Goal: Book appointment/travel/reservation

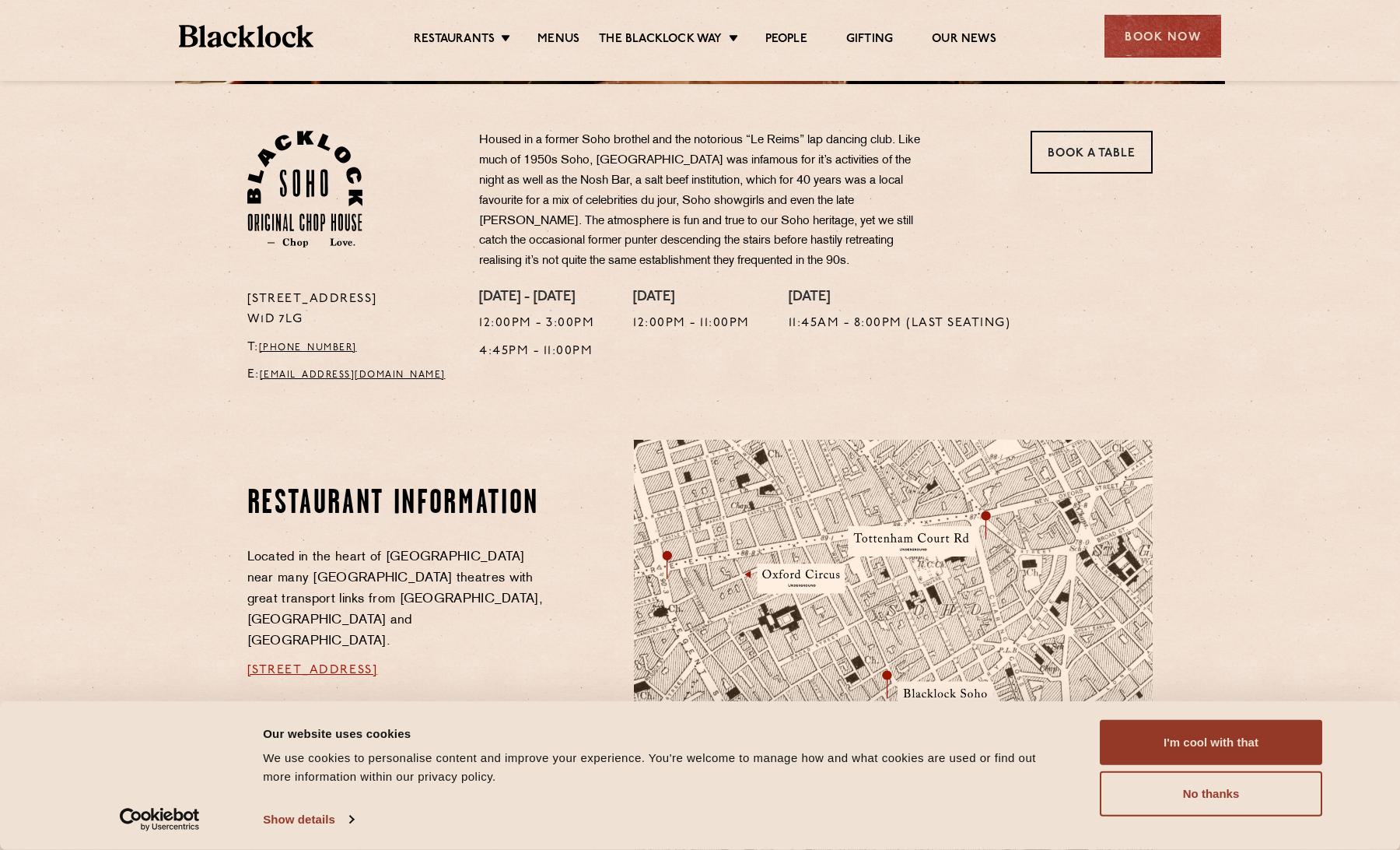
scroll to position [606, 0]
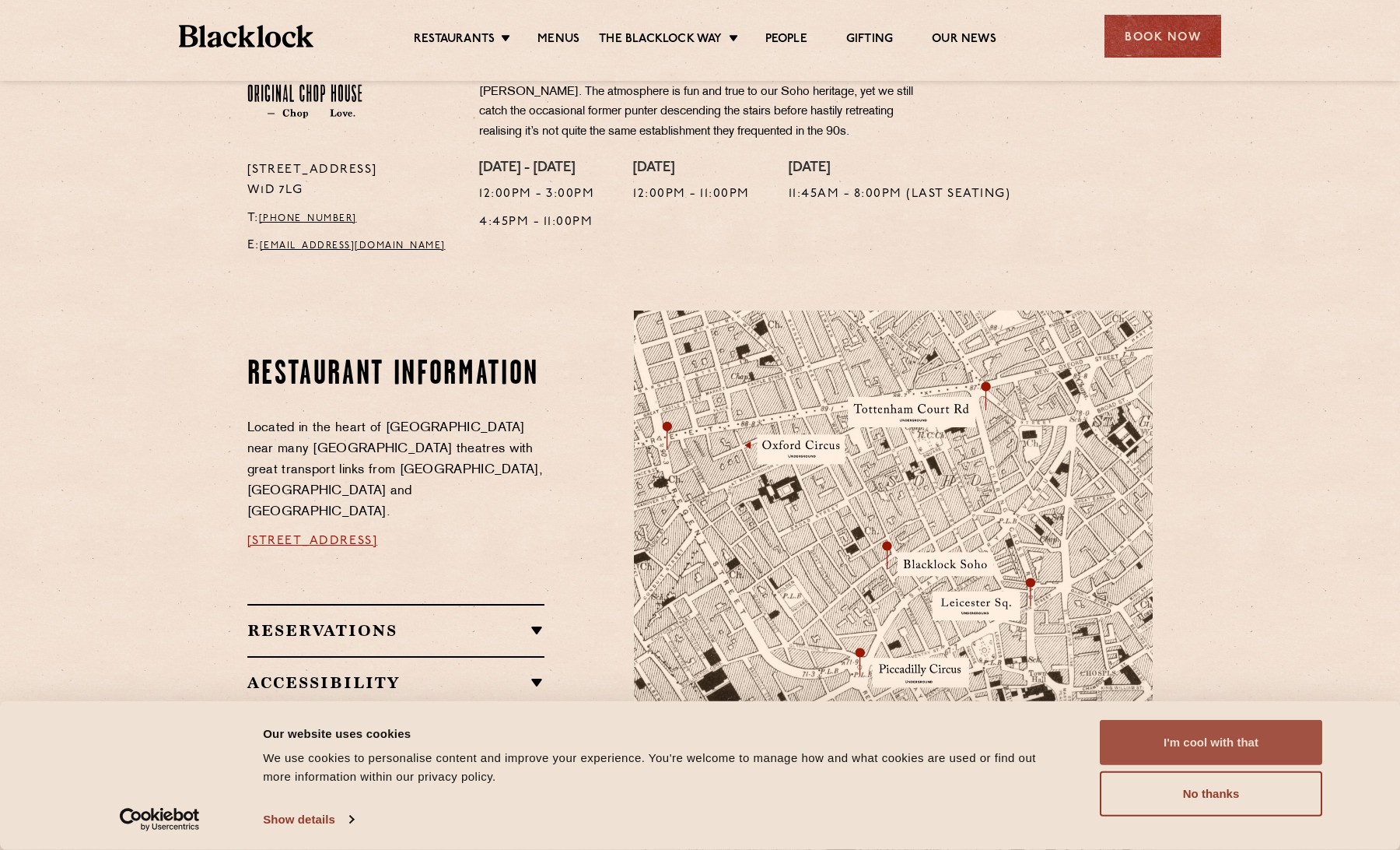
click at [1160, 737] on button "I'm cool with that" at bounding box center [1211, 742] width 223 height 45
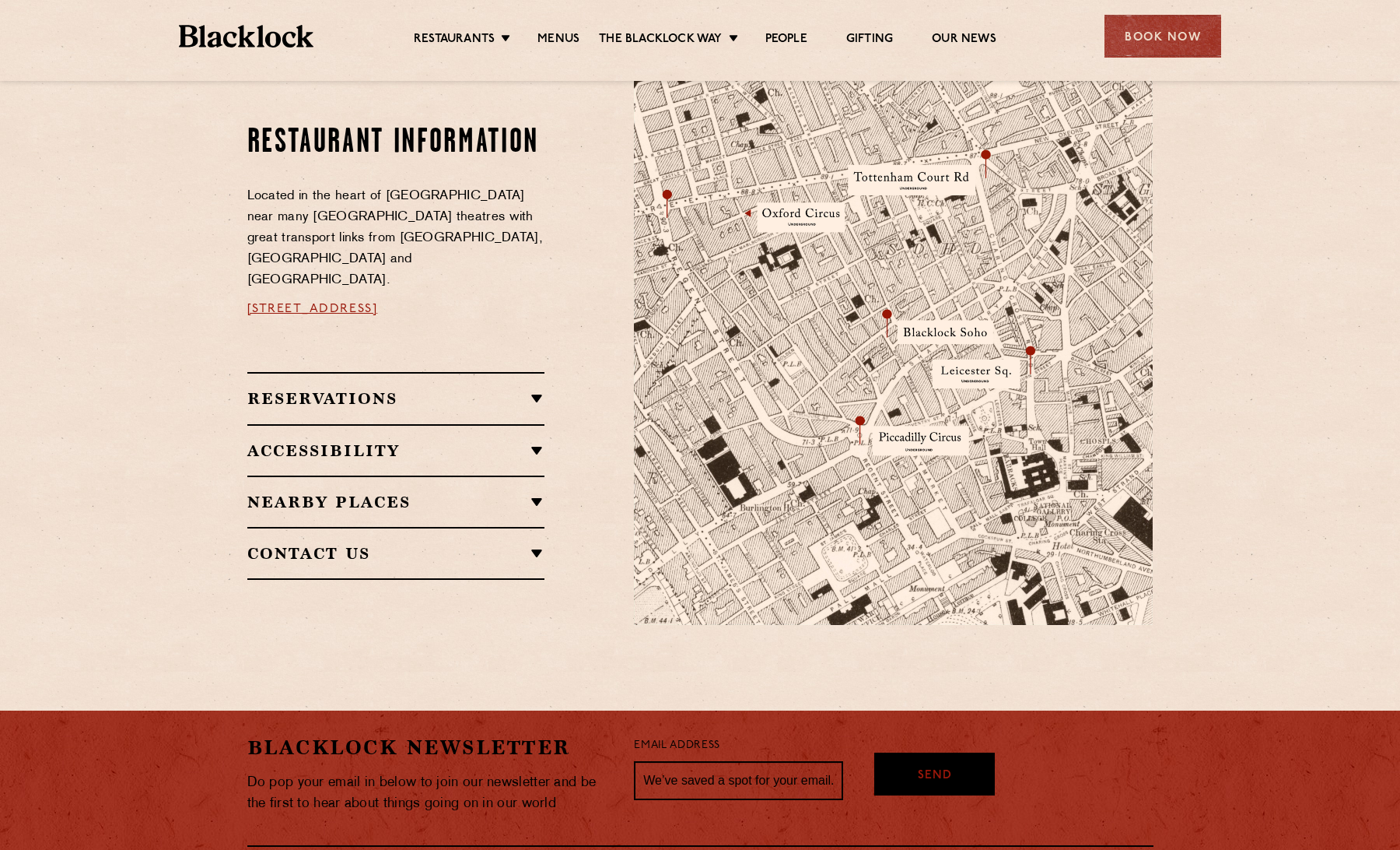
scroll to position [836, 0]
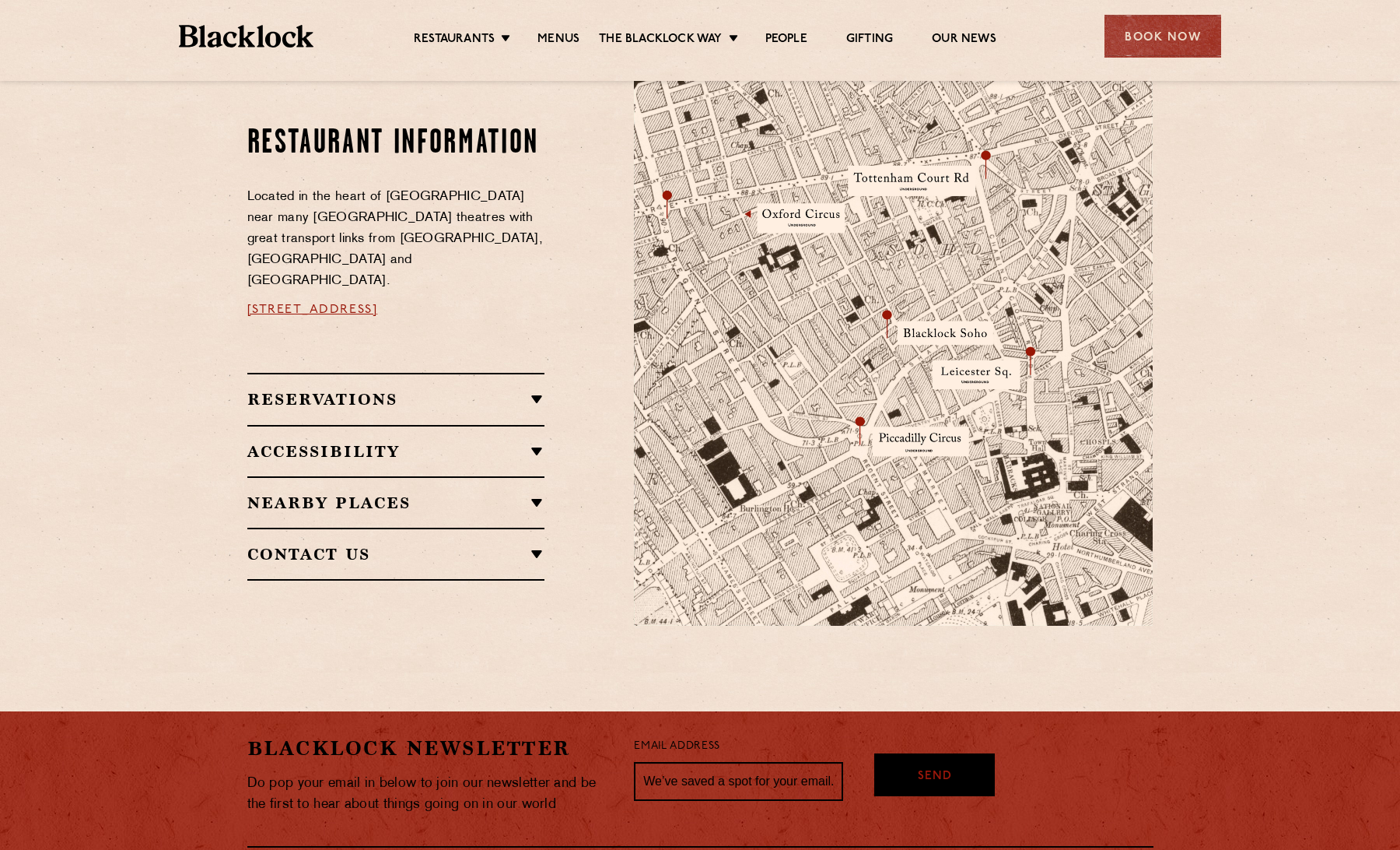
click at [361, 304] on link "24 Great Windmill Street, Soho, W1D 7LG" at bounding box center [312, 309] width 130 height 12
click at [571, 43] on link "Menus" at bounding box center [558, 40] width 42 height 17
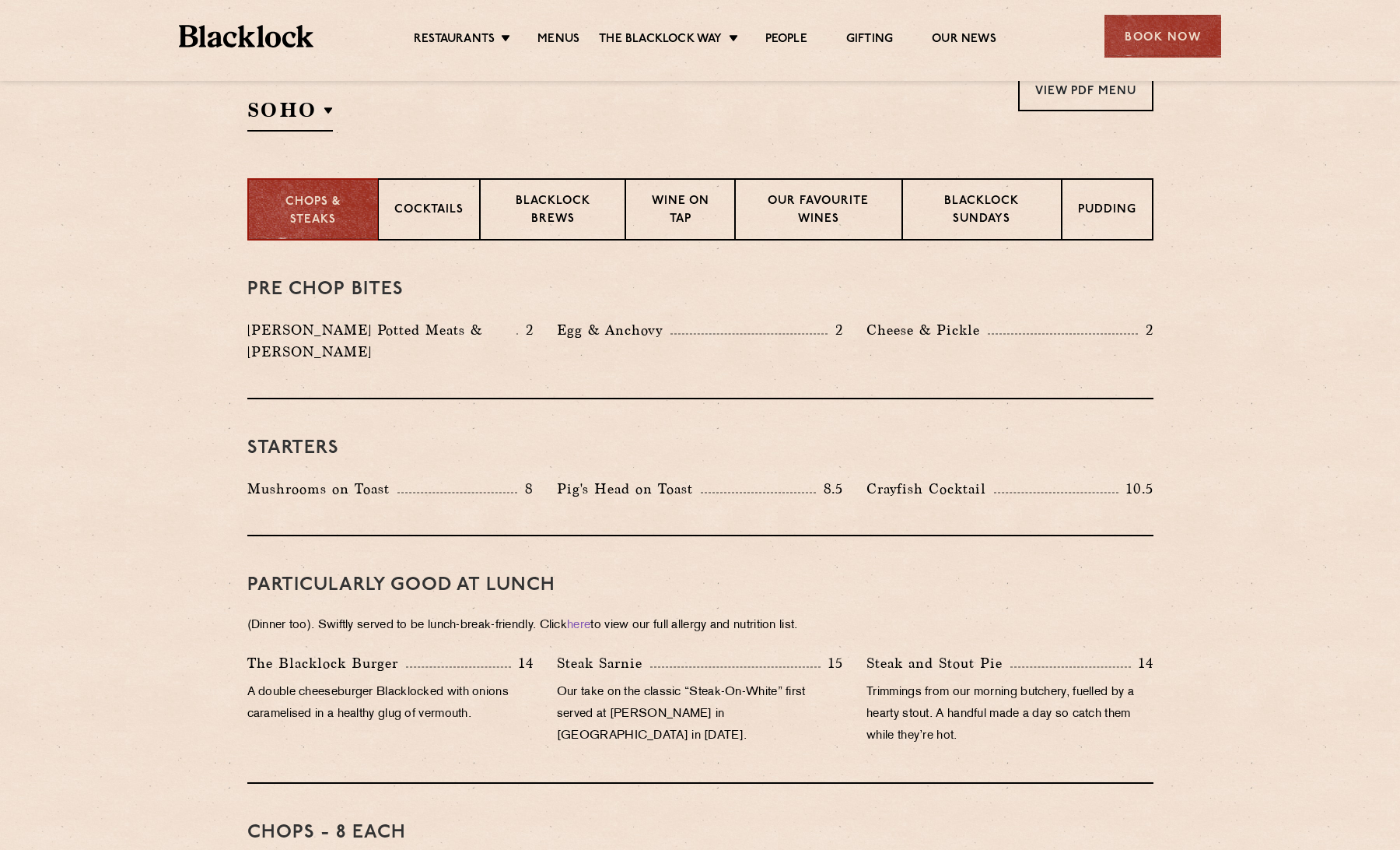
scroll to position [390, 0]
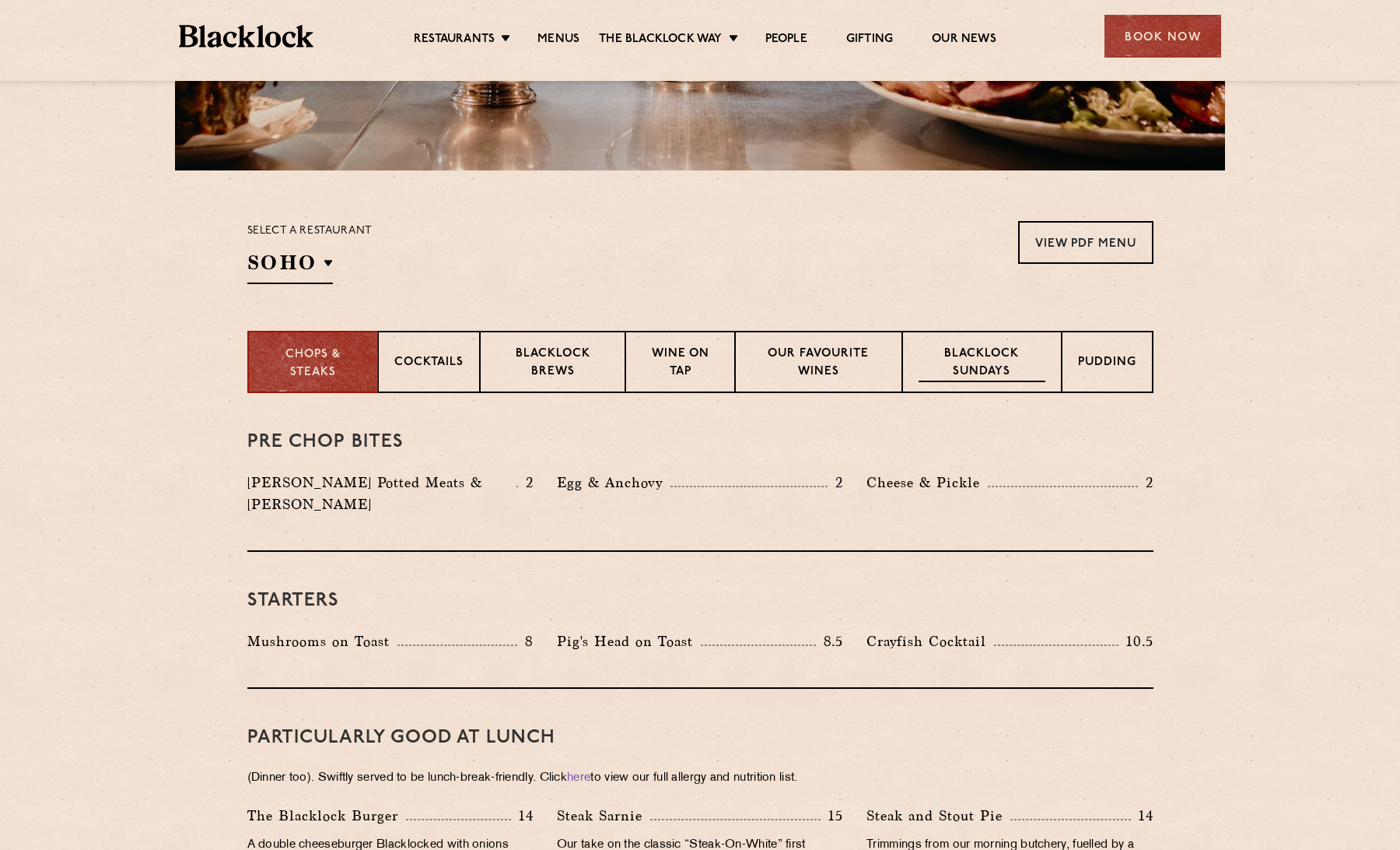
click at [985, 368] on p "Blacklock Sundays" at bounding box center [982, 363] width 126 height 36
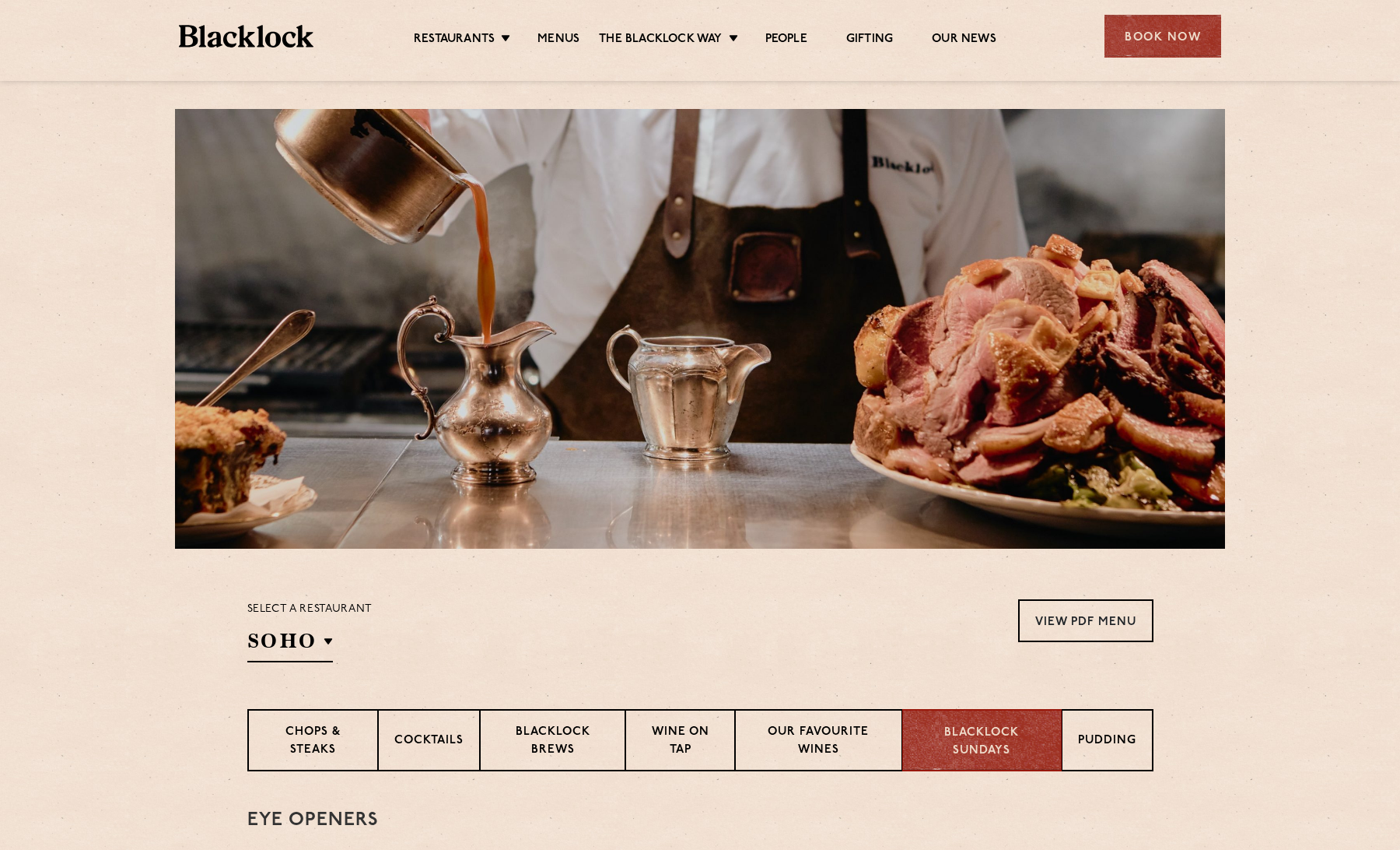
scroll to position [0, 0]
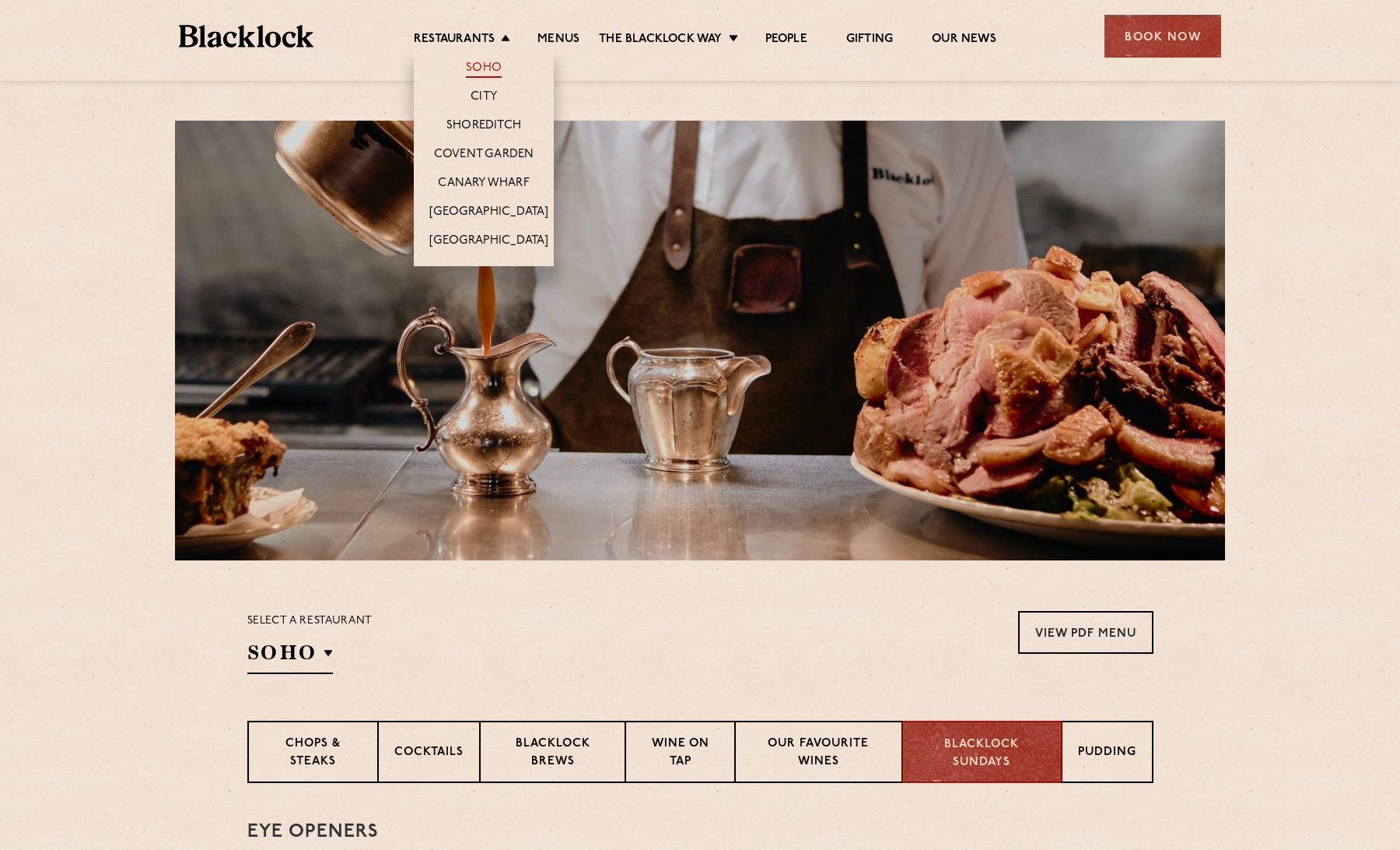
click at [482, 64] on link "Soho" at bounding box center [484, 69] width 36 height 17
click at [491, 95] on link "City" at bounding box center [484, 98] width 27 height 17
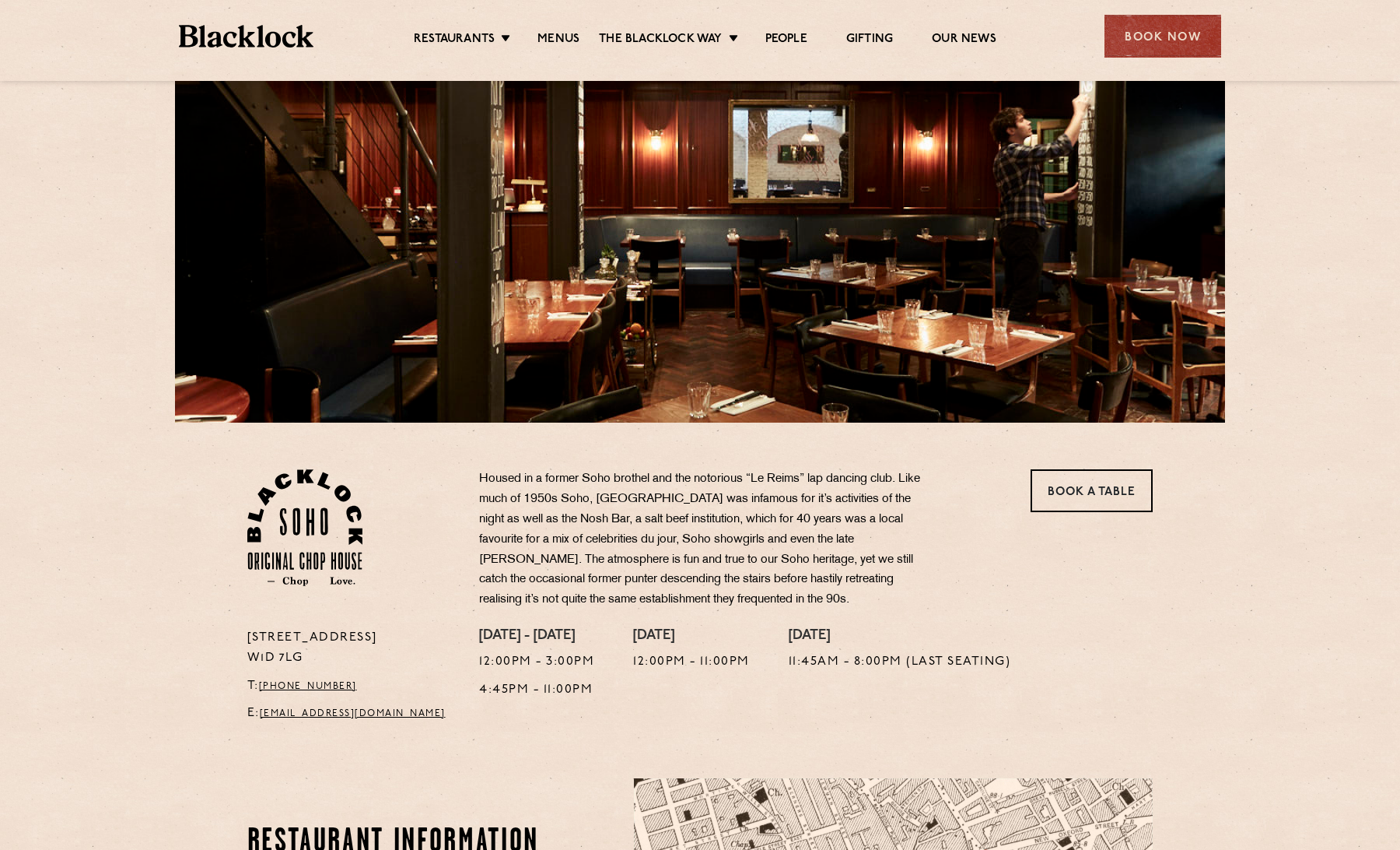
scroll to position [265, 0]
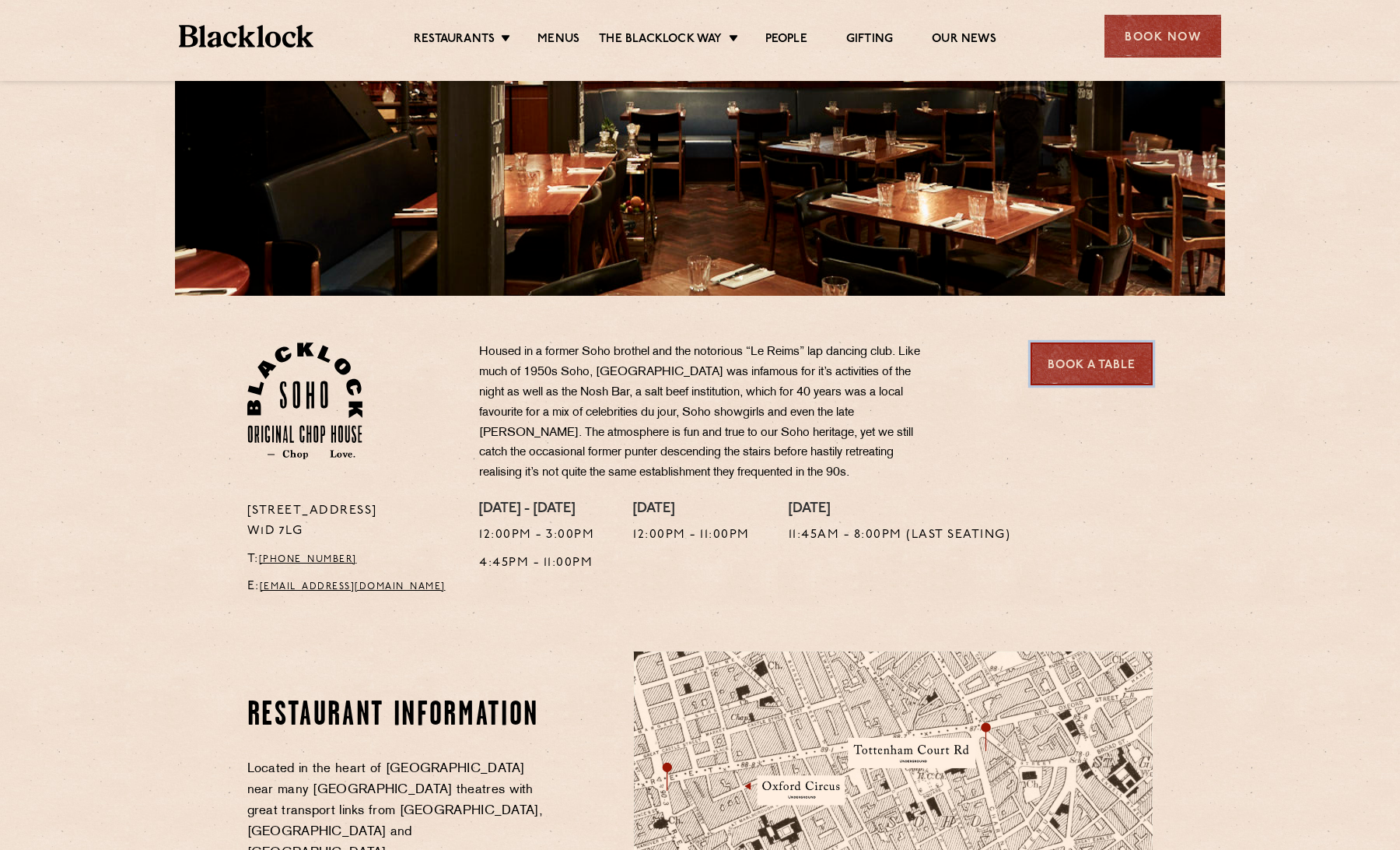
click at [1095, 376] on link "Book a Table" at bounding box center [1092, 363] width 122 height 43
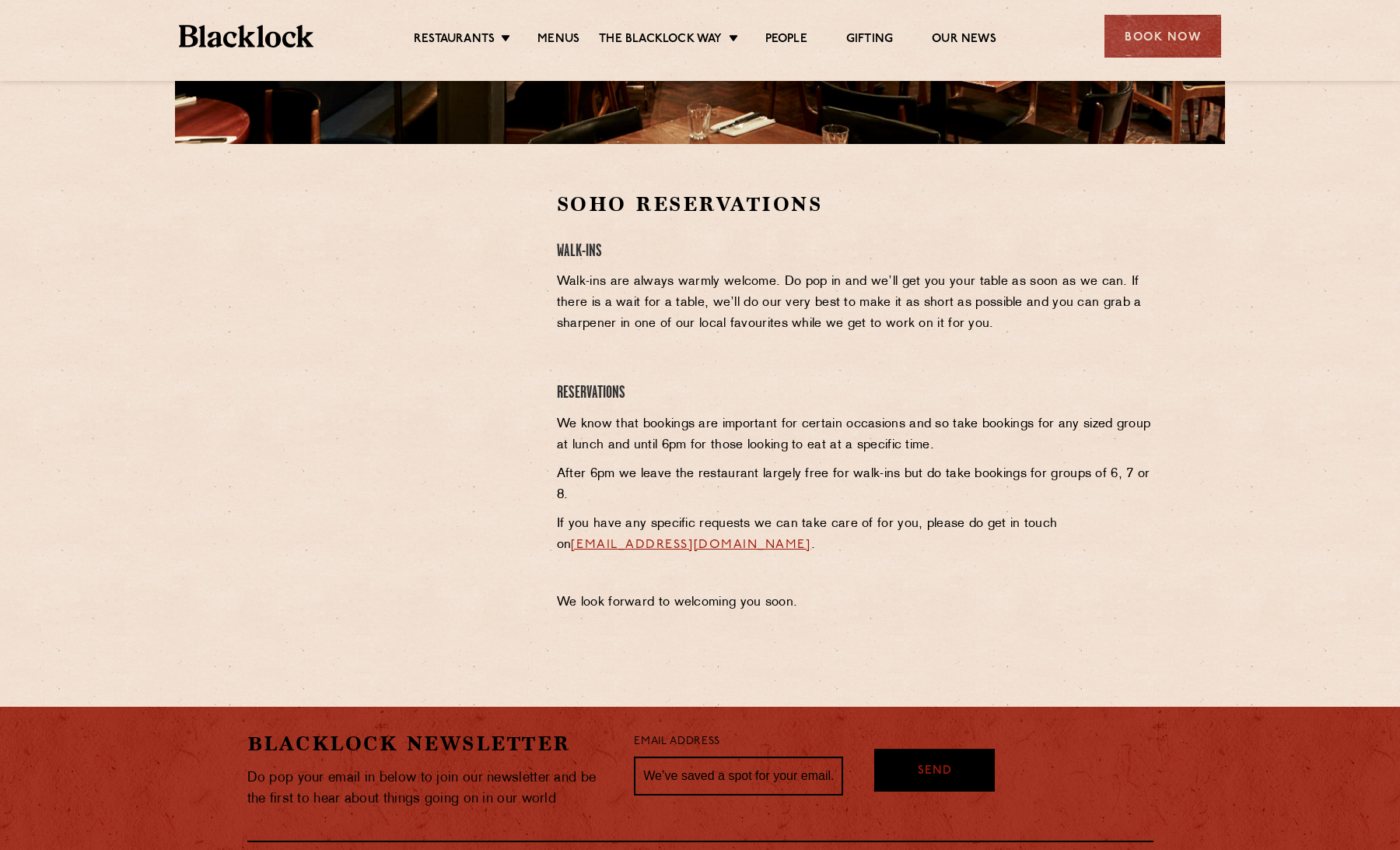
scroll to position [419, 0]
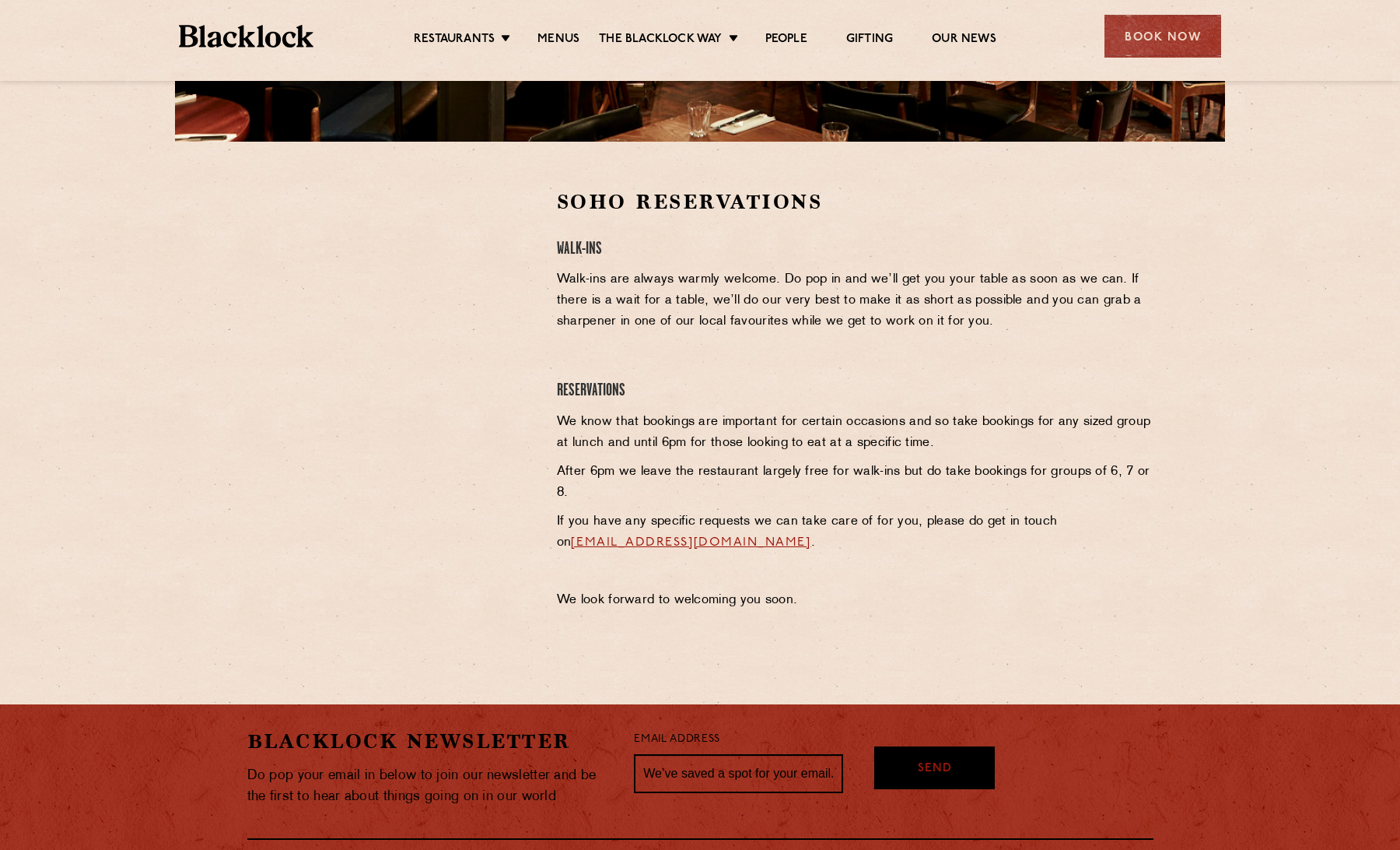
click at [1229, 449] on section "Soho Reservations Walk-Ins Walk-ins are always warmly welcome. Do pop in and we…" at bounding box center [700, 403] width 1400 height 524
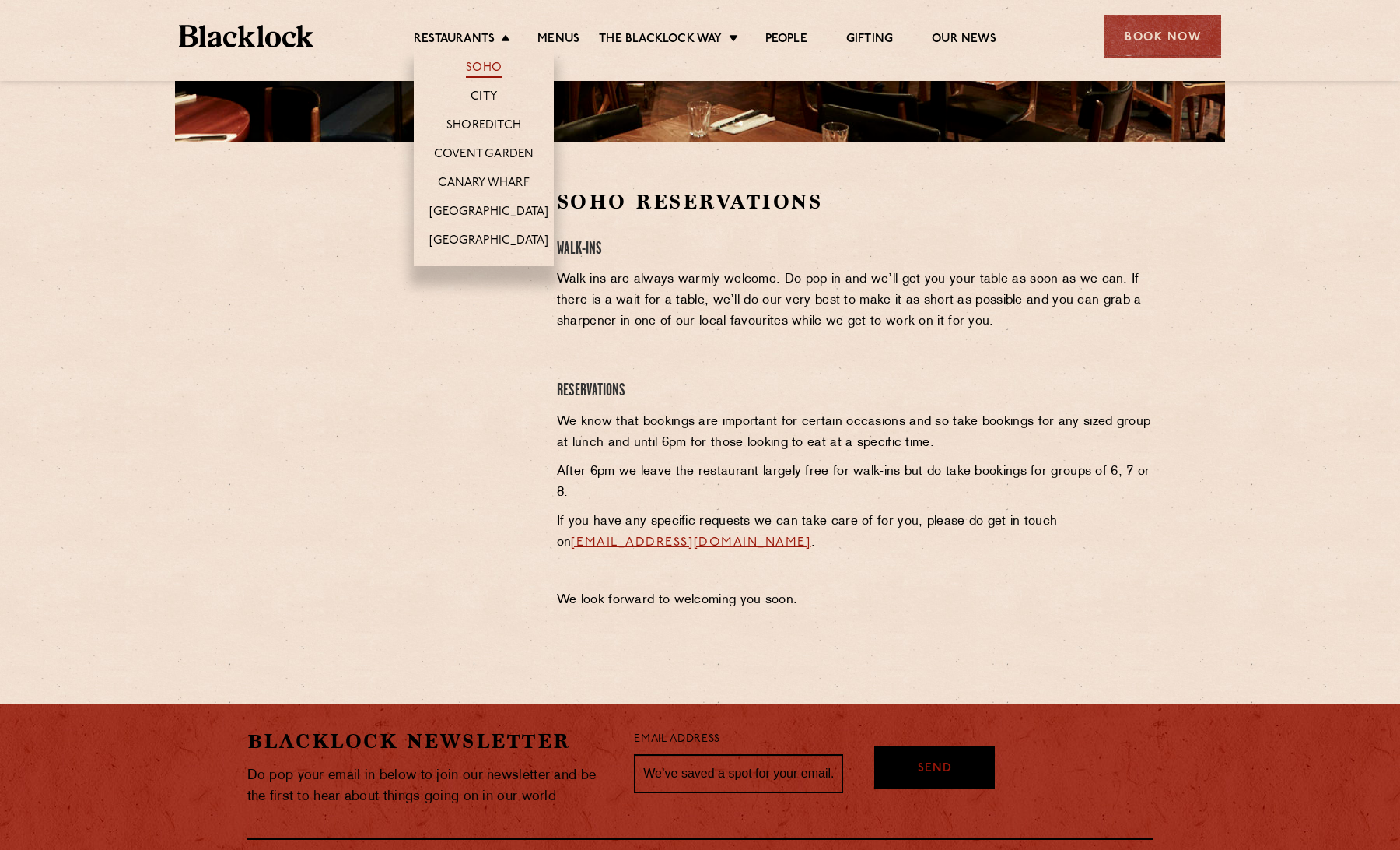
click at [471, 61] on link "Soho" at bounding box center [484, 69] width 36 height 17
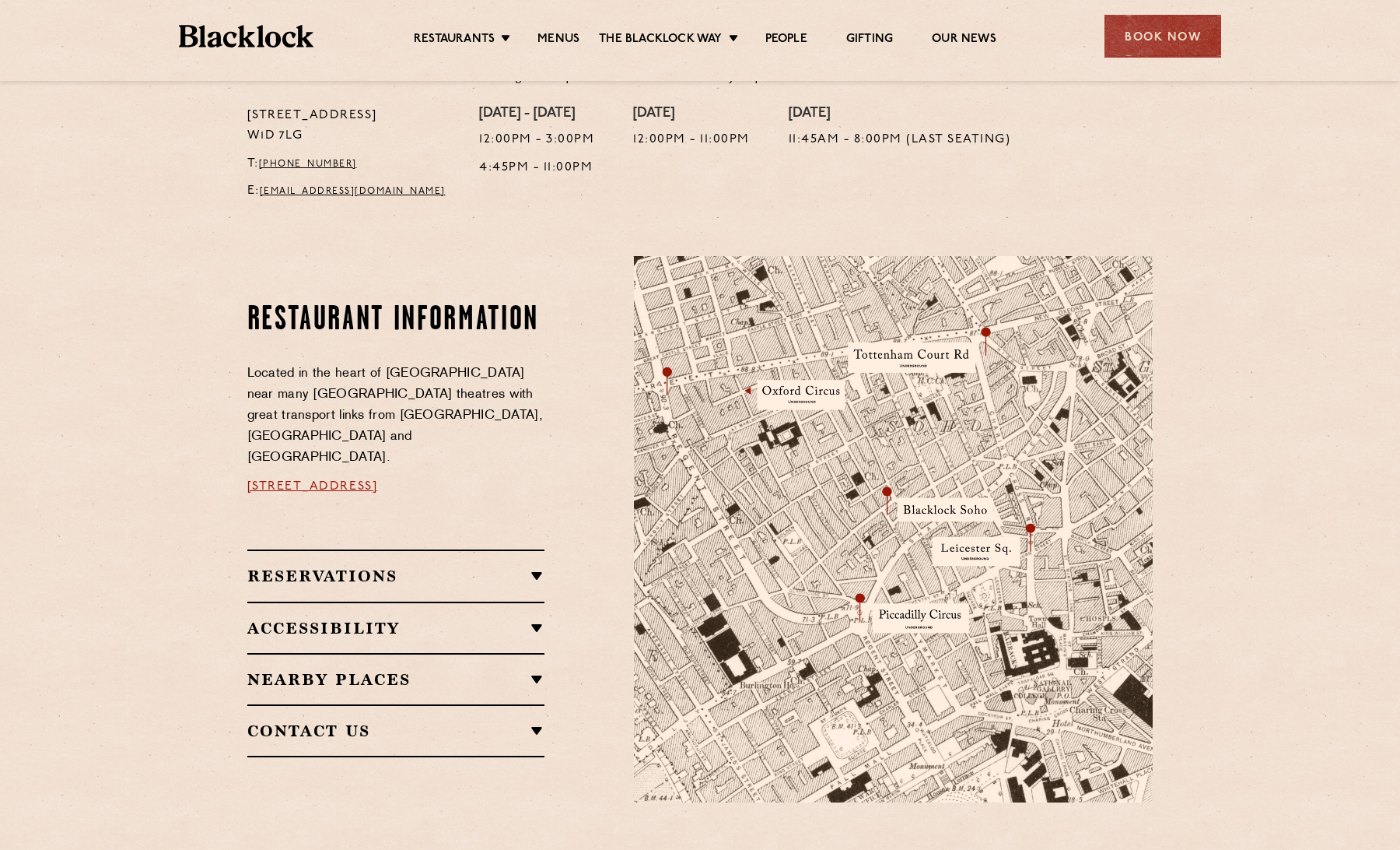
scroll to position [661, 0]
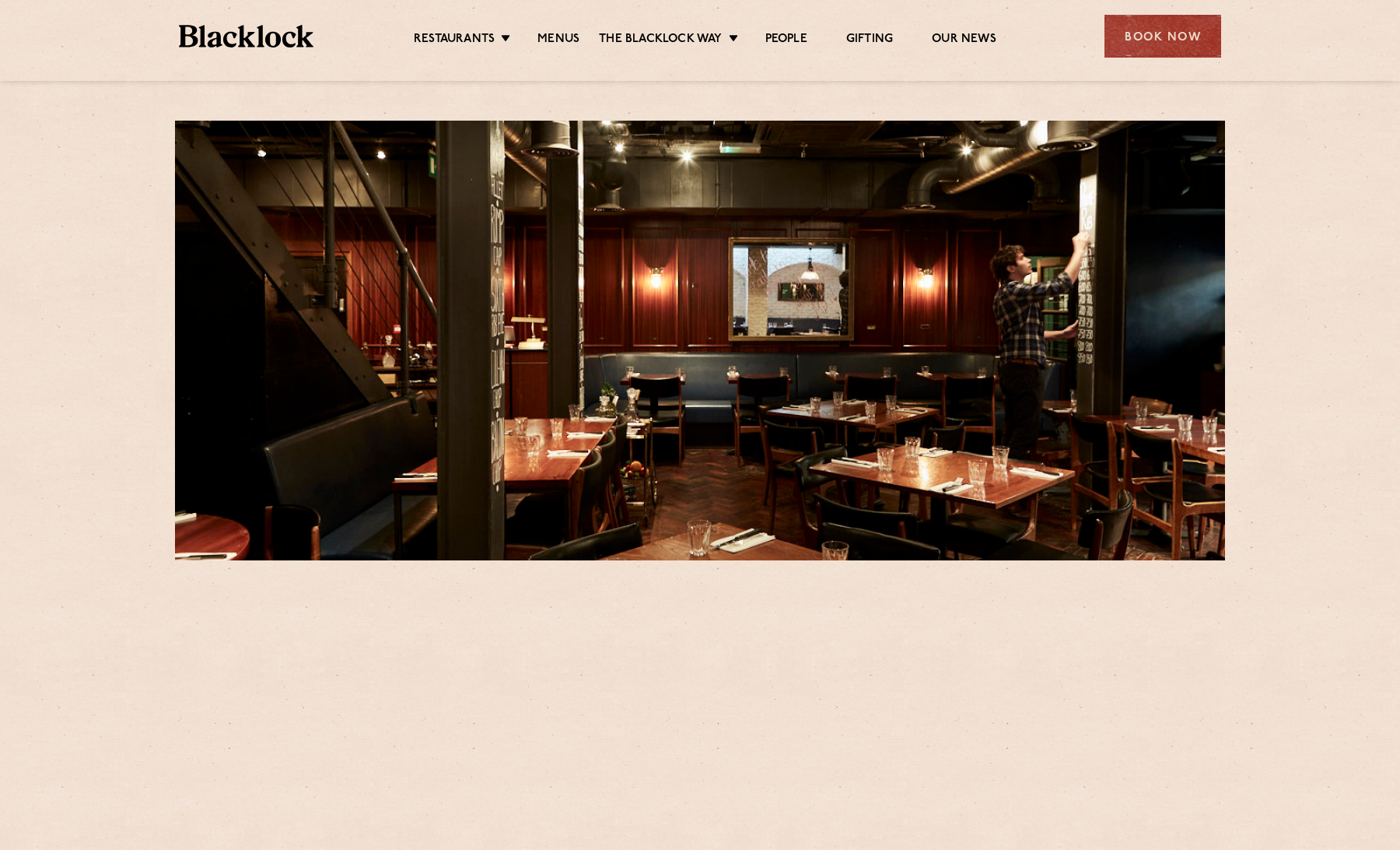
scroll to position [419, 0]
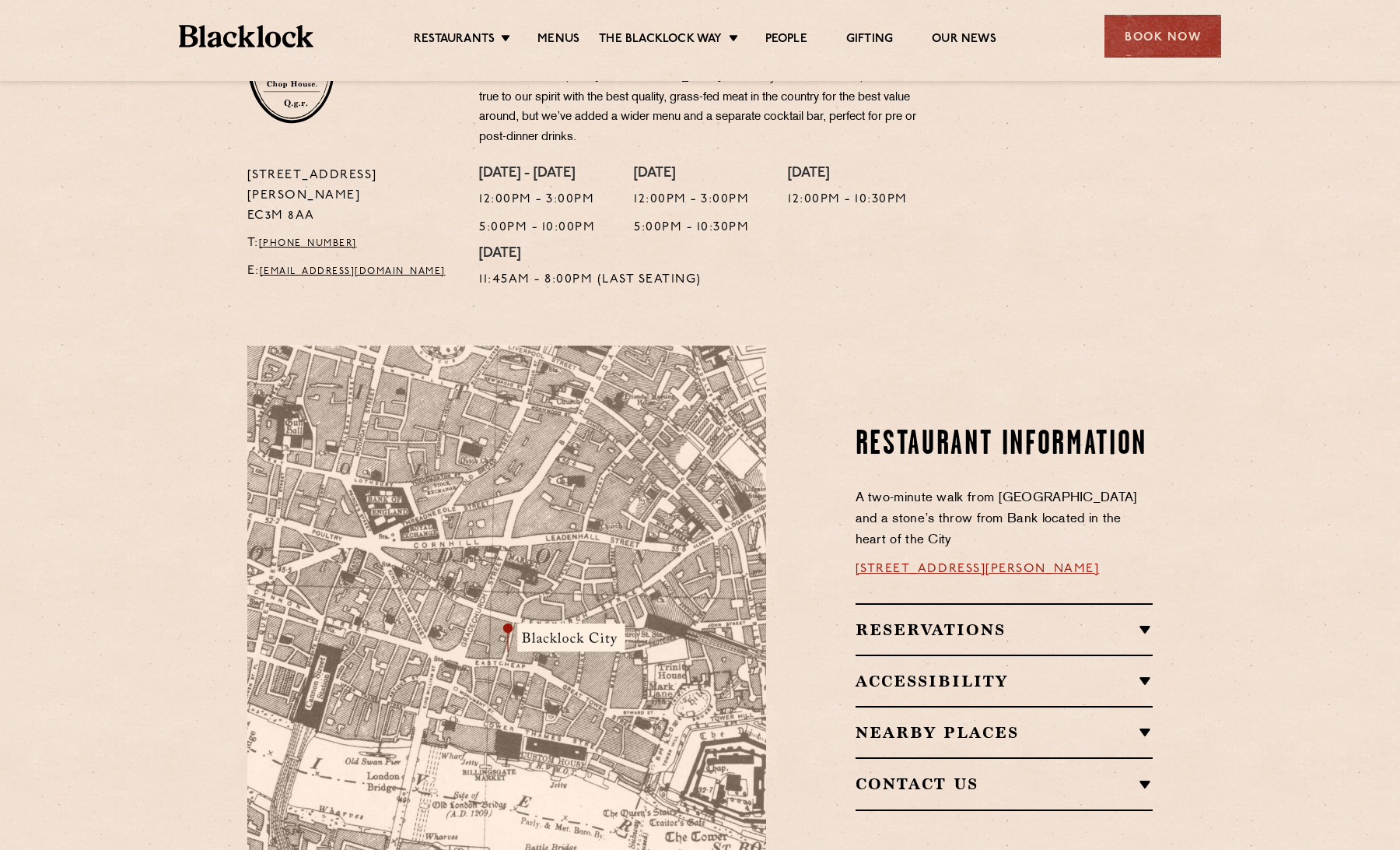
scroll to position [601, 0]
click at [982, 561] on link "13 Philpot Ln, London EC3M 8AA" at bounding box center [978, 567] width 244 height 12
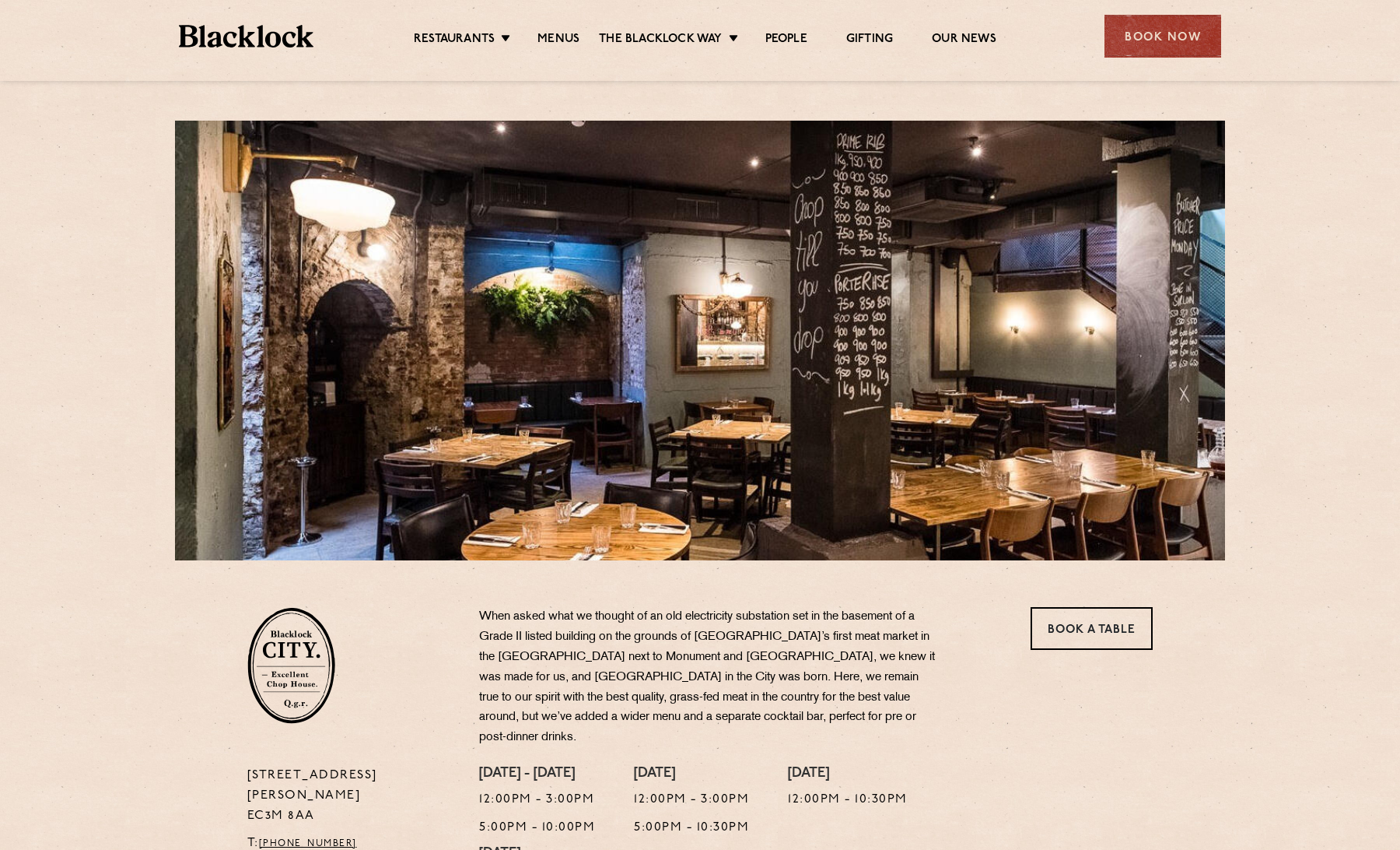
scroll to position [6, 0]
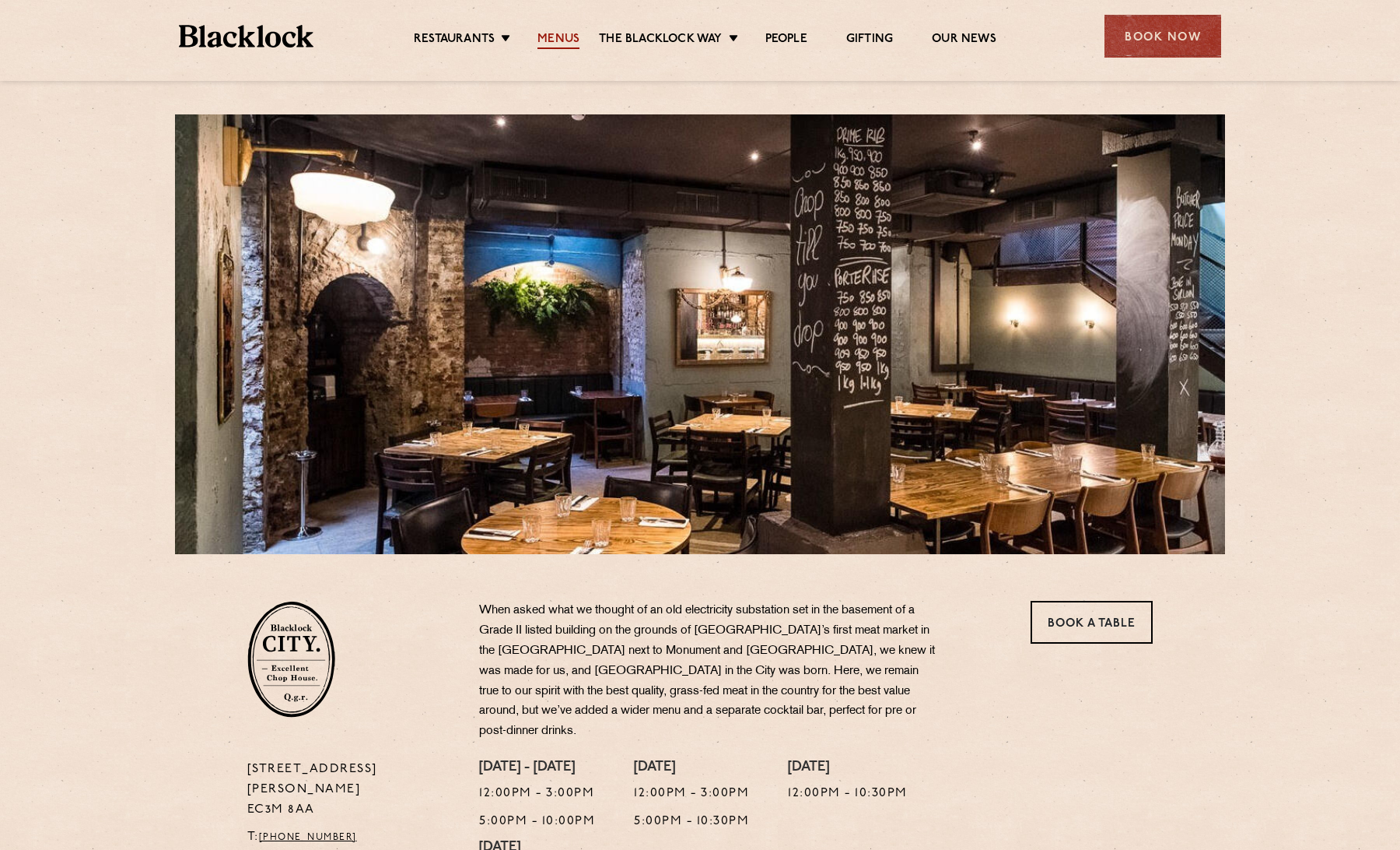
click at [555, 34] on link "Menus" at bounding box center [558, 40] width 42 height 17
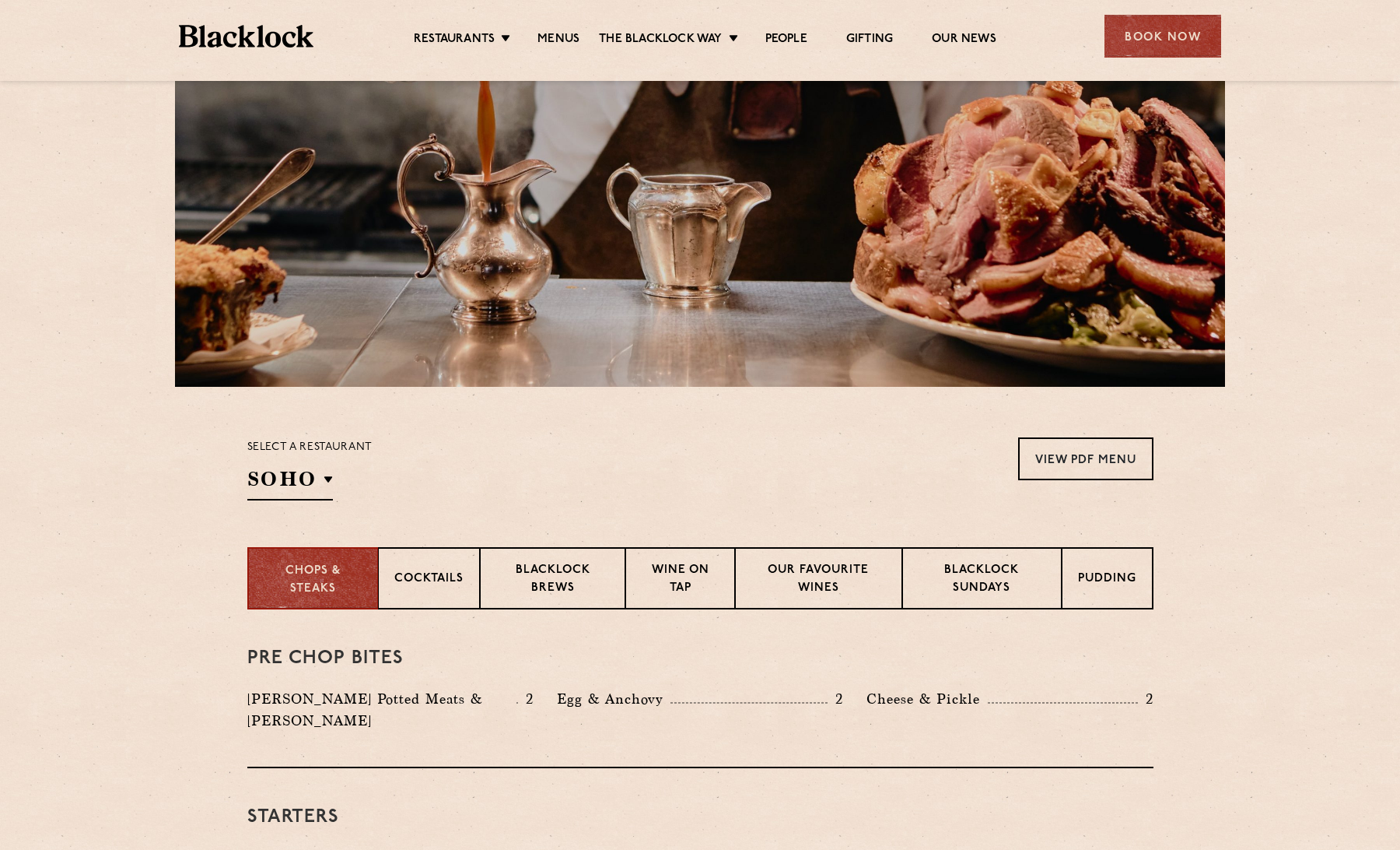
scroll to position [174, 0]
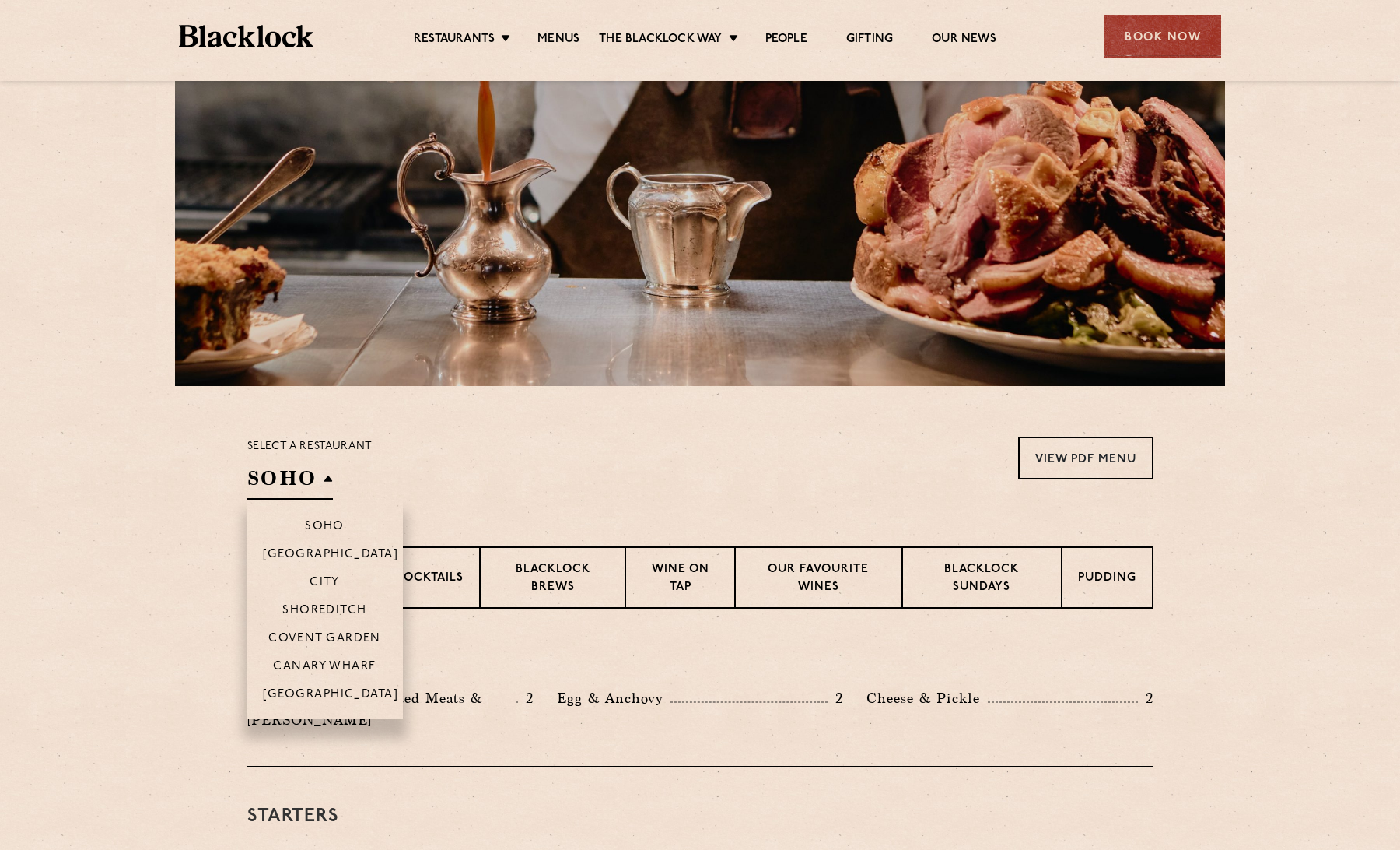
click at [289, 492] on h2 "SOHO" at bounding box center [291, 482] width 86 height 35
click at [328, 585] on p "City" at bounding box center [325, 583] width 30 height 15
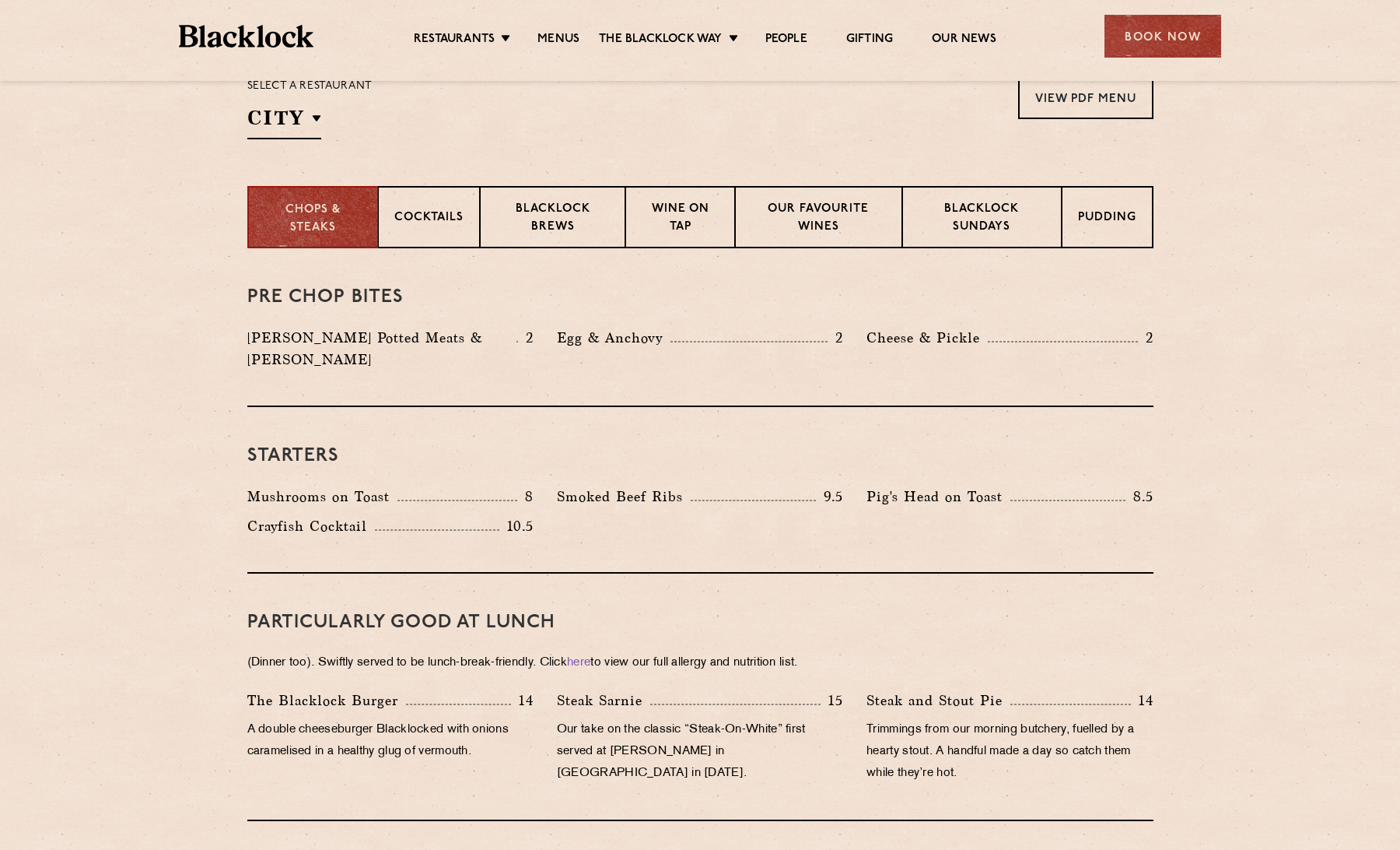
scroll to position [533, 0]
click at [995, 222] on p "Blacklock Sundays" at bounding box center [982, 219] width 126 height 36
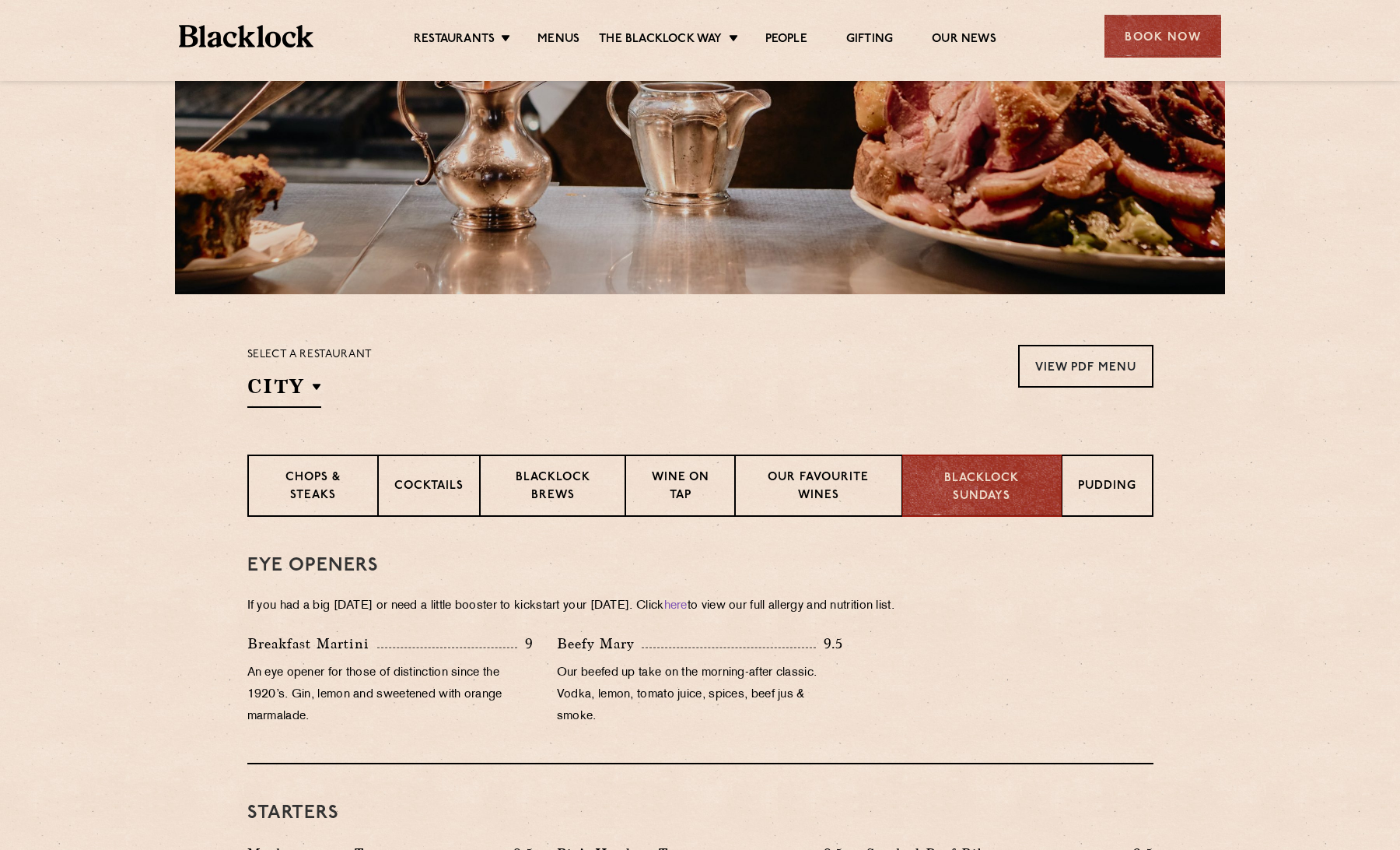
scroll to position [286, 0]
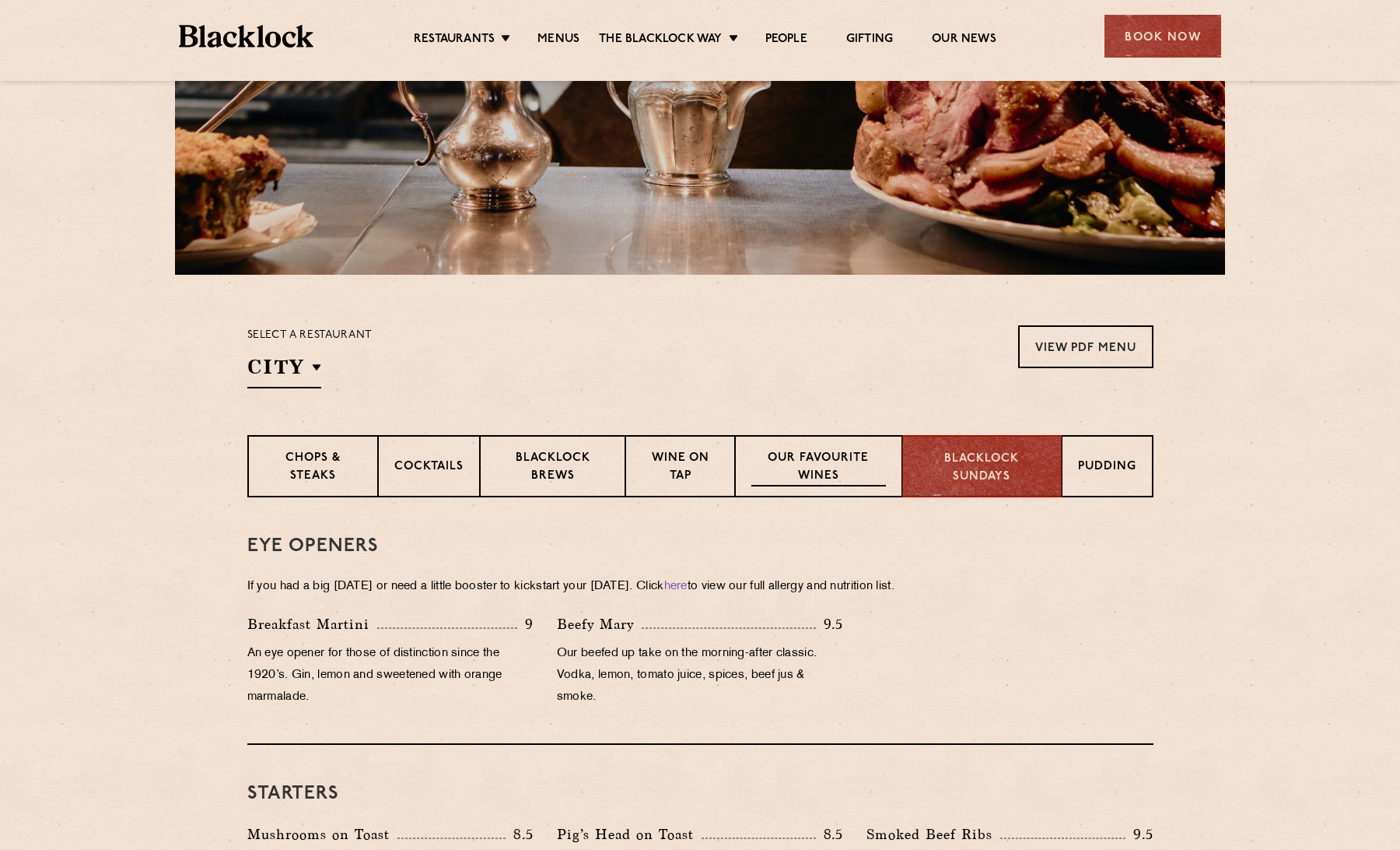
click at [804, 478] on p "Our favourite wines" at bounding box center [818, 468] width 134 height 36
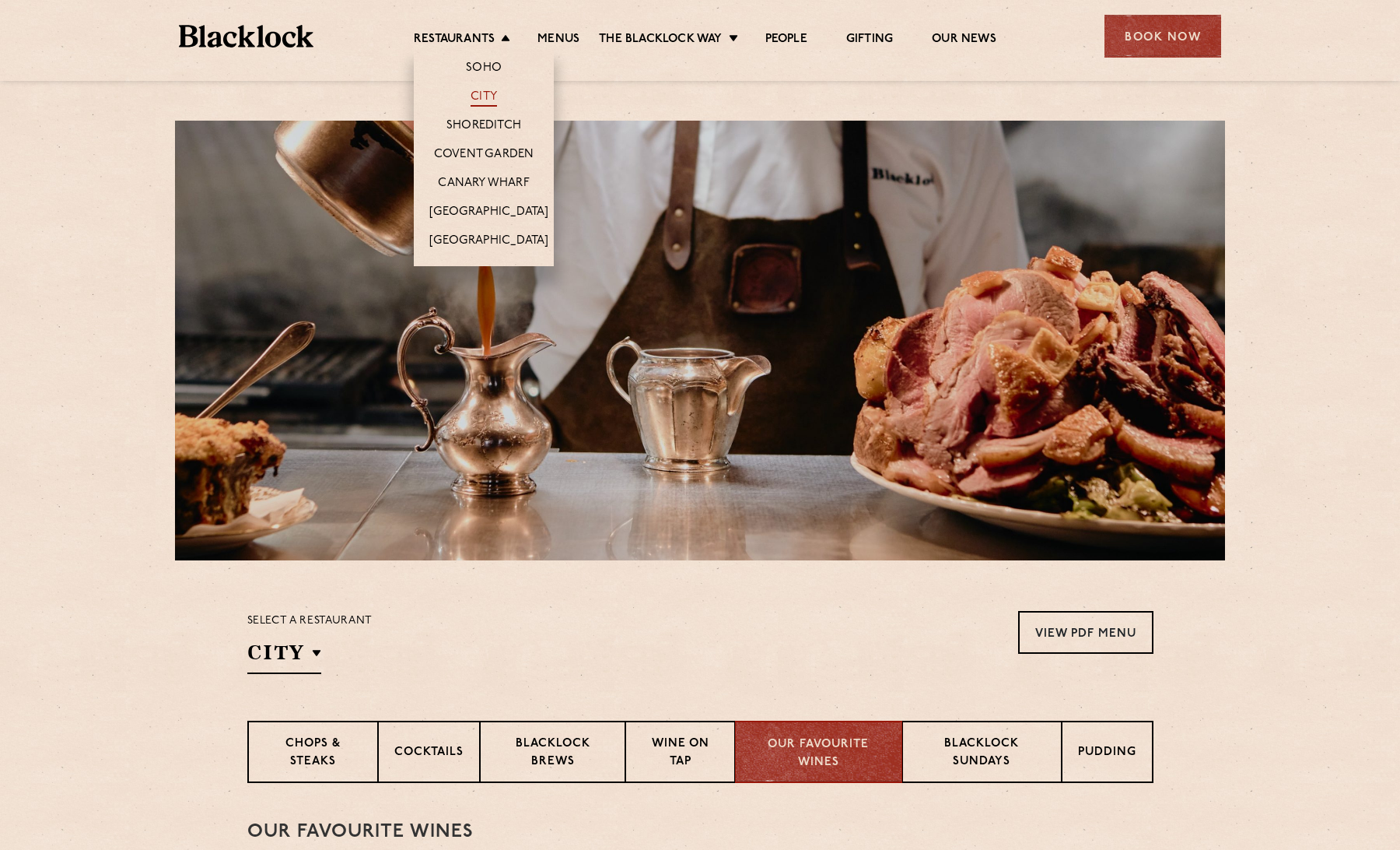
scroll to position [2, 0]
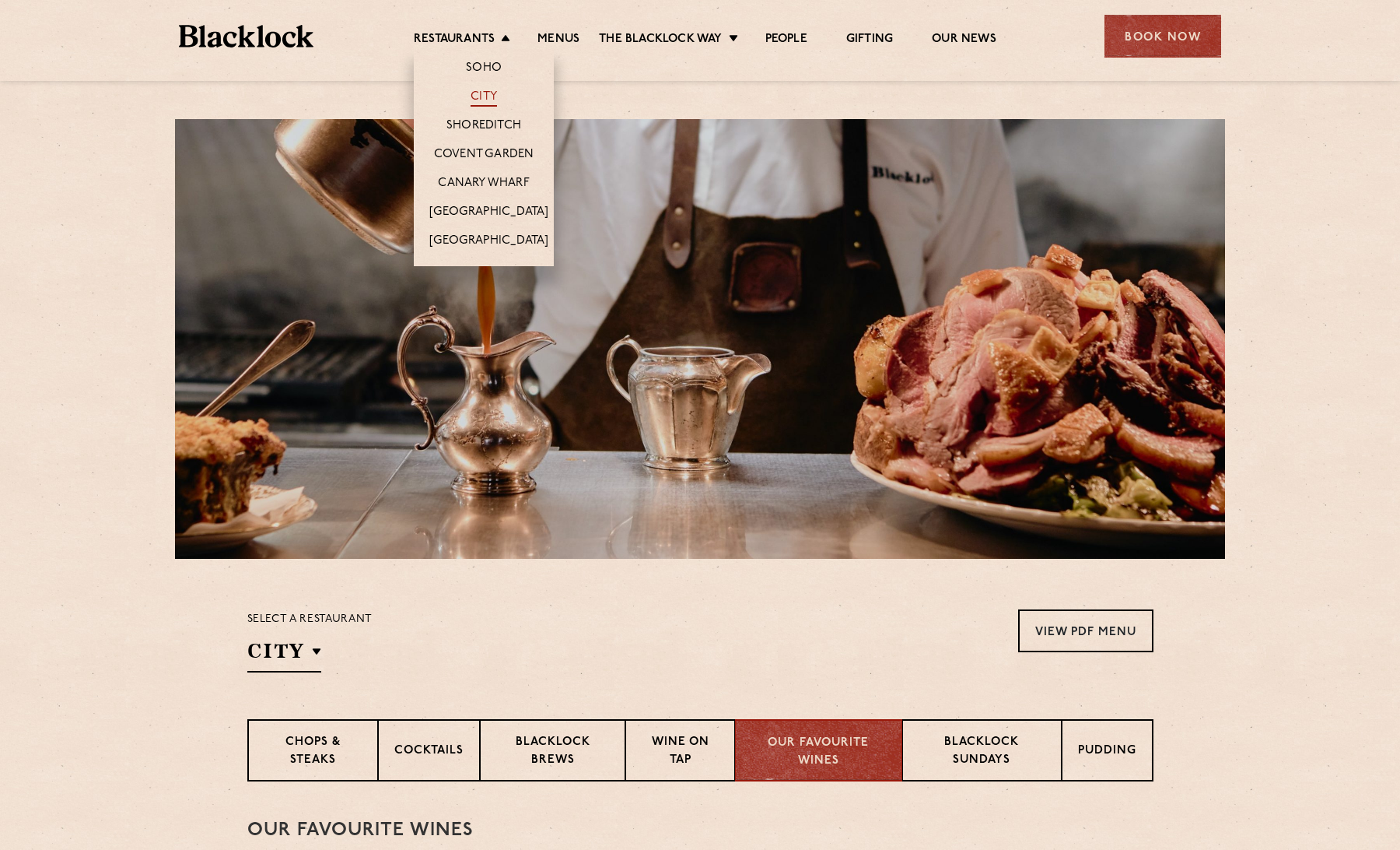
click at [482, 102] on link "City" at bounding box center [484, 98] width 27 height 17
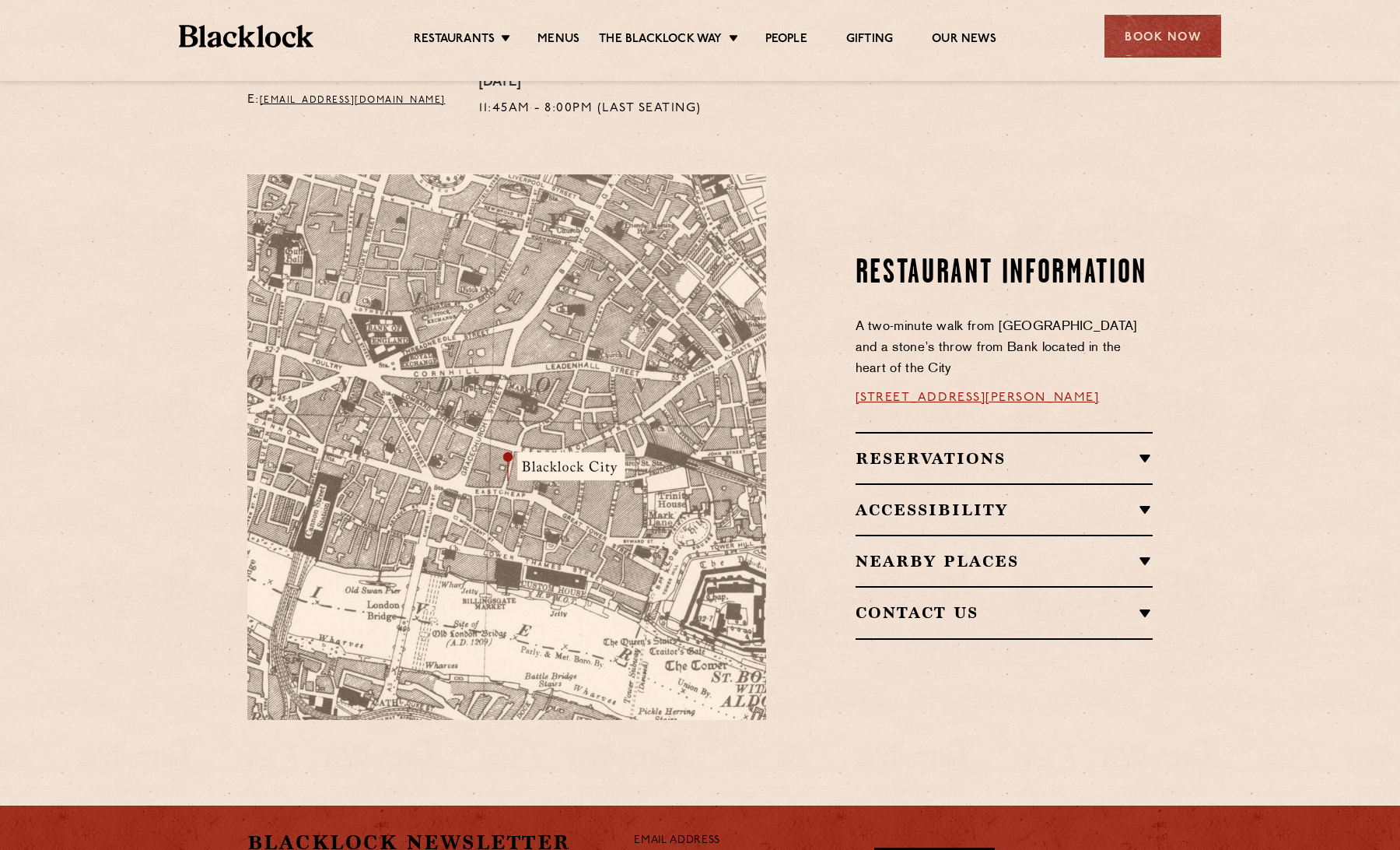
scroll to position [771, 0]
click at [1137, 448] on h2 "Reservations" at bounding box center [1004, 457] width 298 height 19
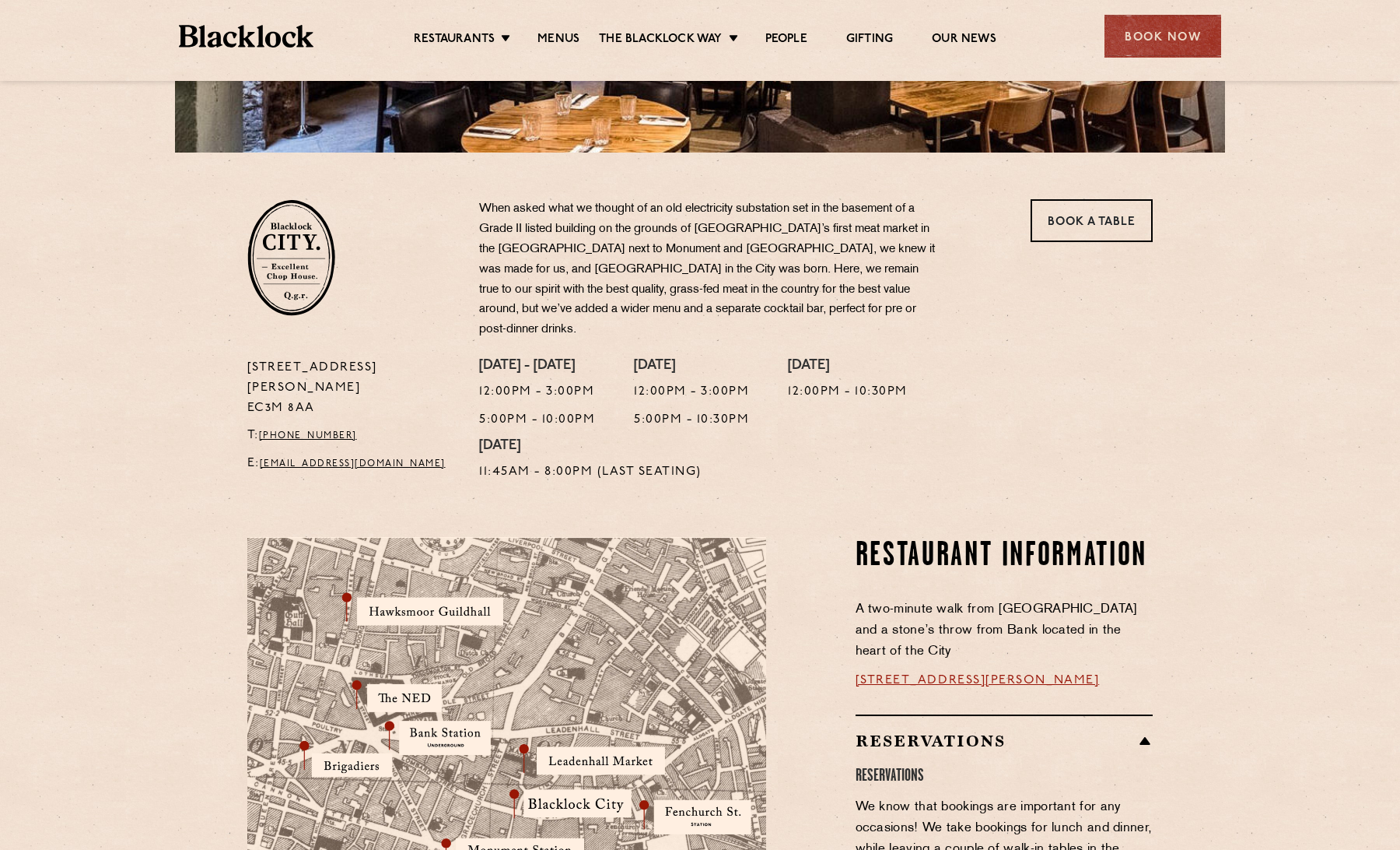
scroll to position [181, 0]
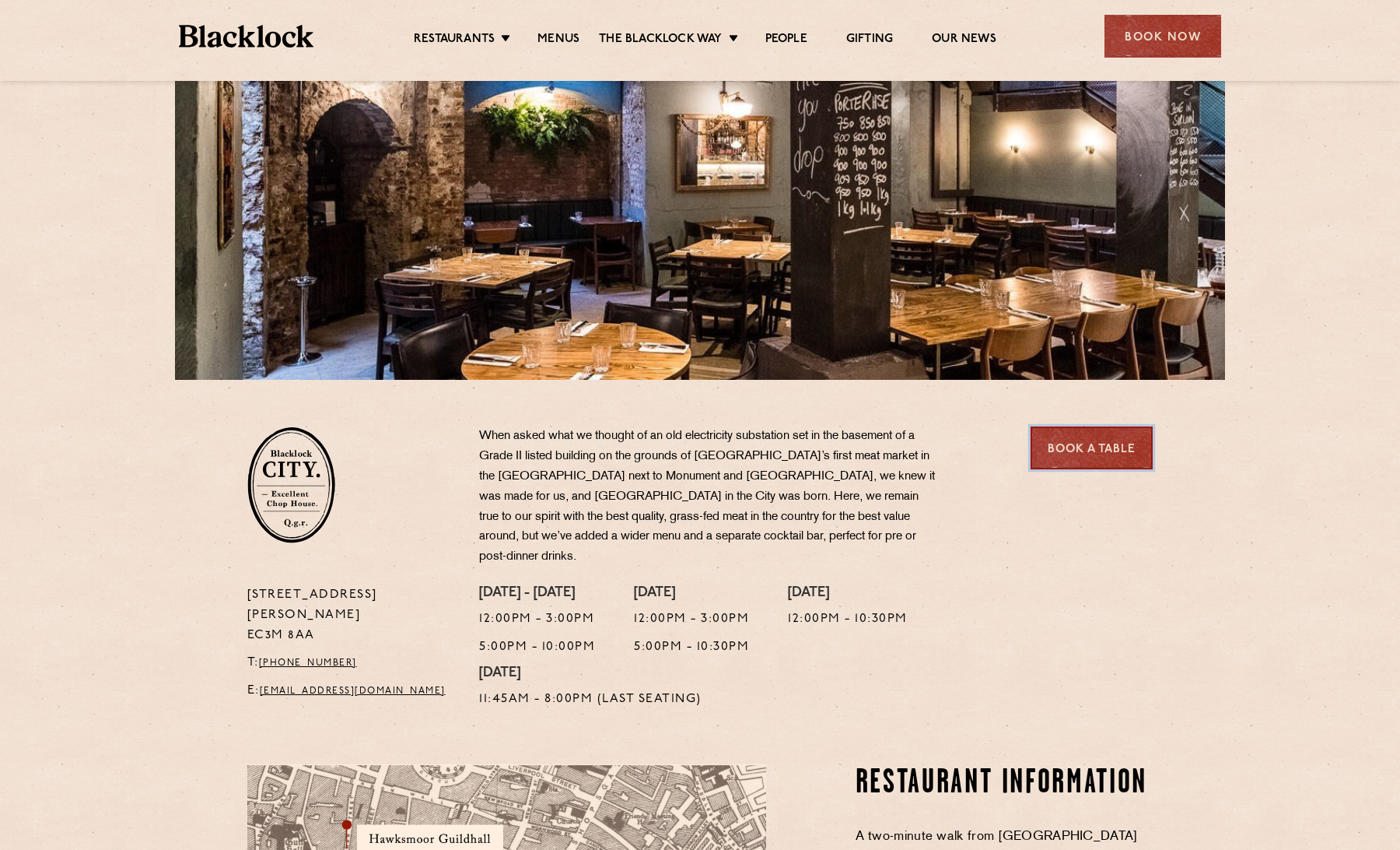
click at [1092, 454] on link "Book a Table" at bounding box center [1092, 448] width 122 height 43
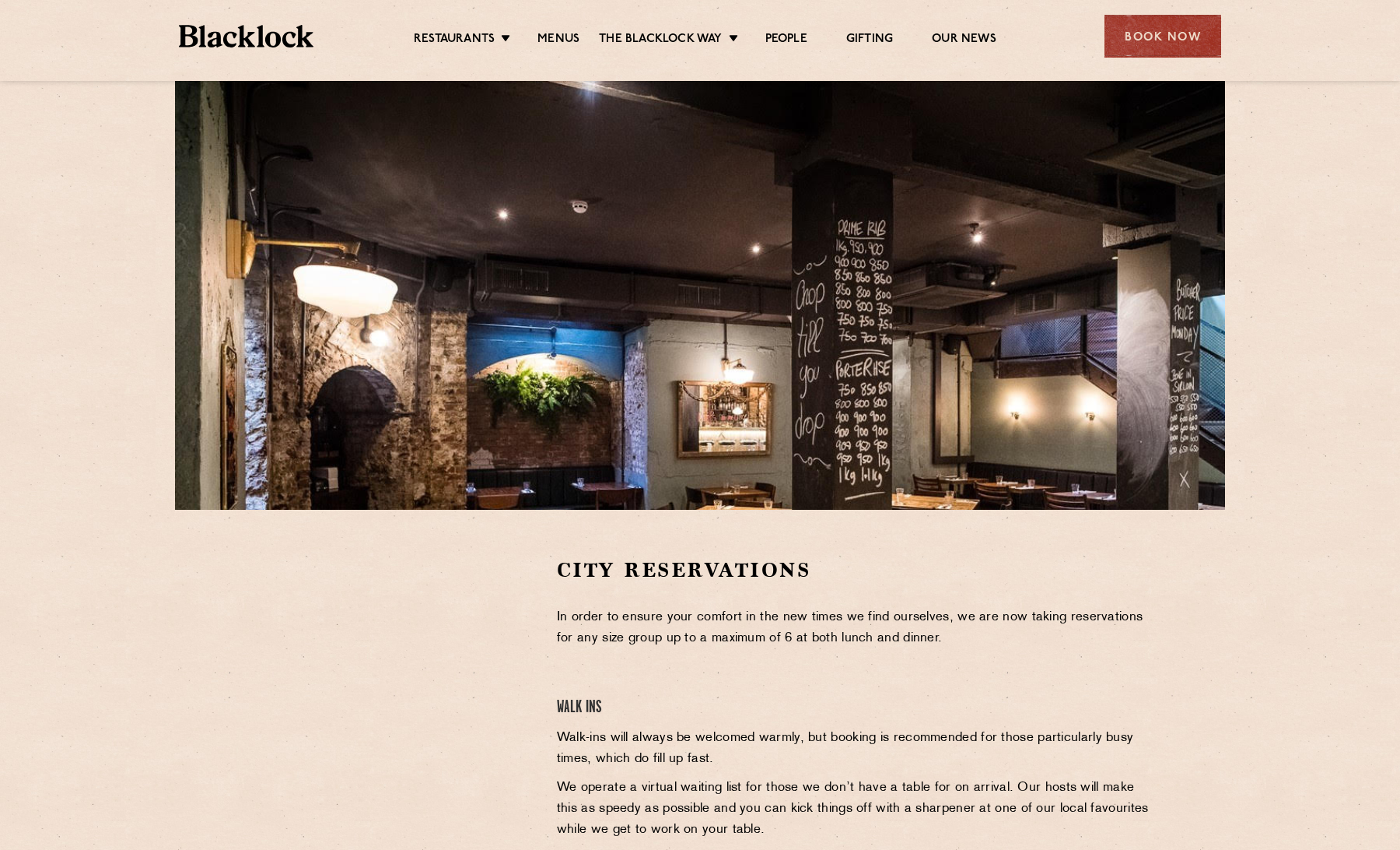
scroll to position [49, 0]
